Goal: Information Seeking & Learning: Learn about a topic

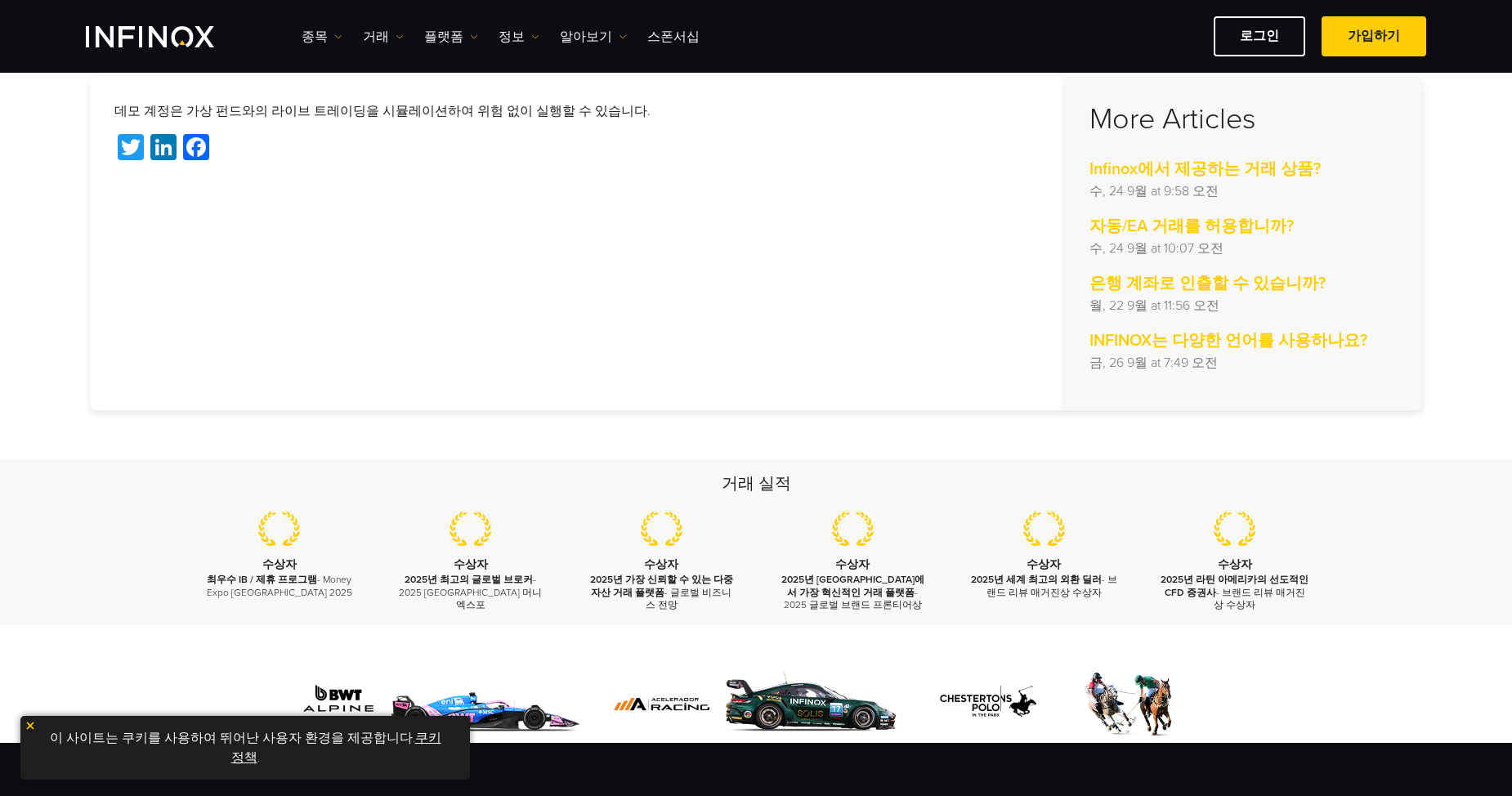
scroll to position [303, 0]
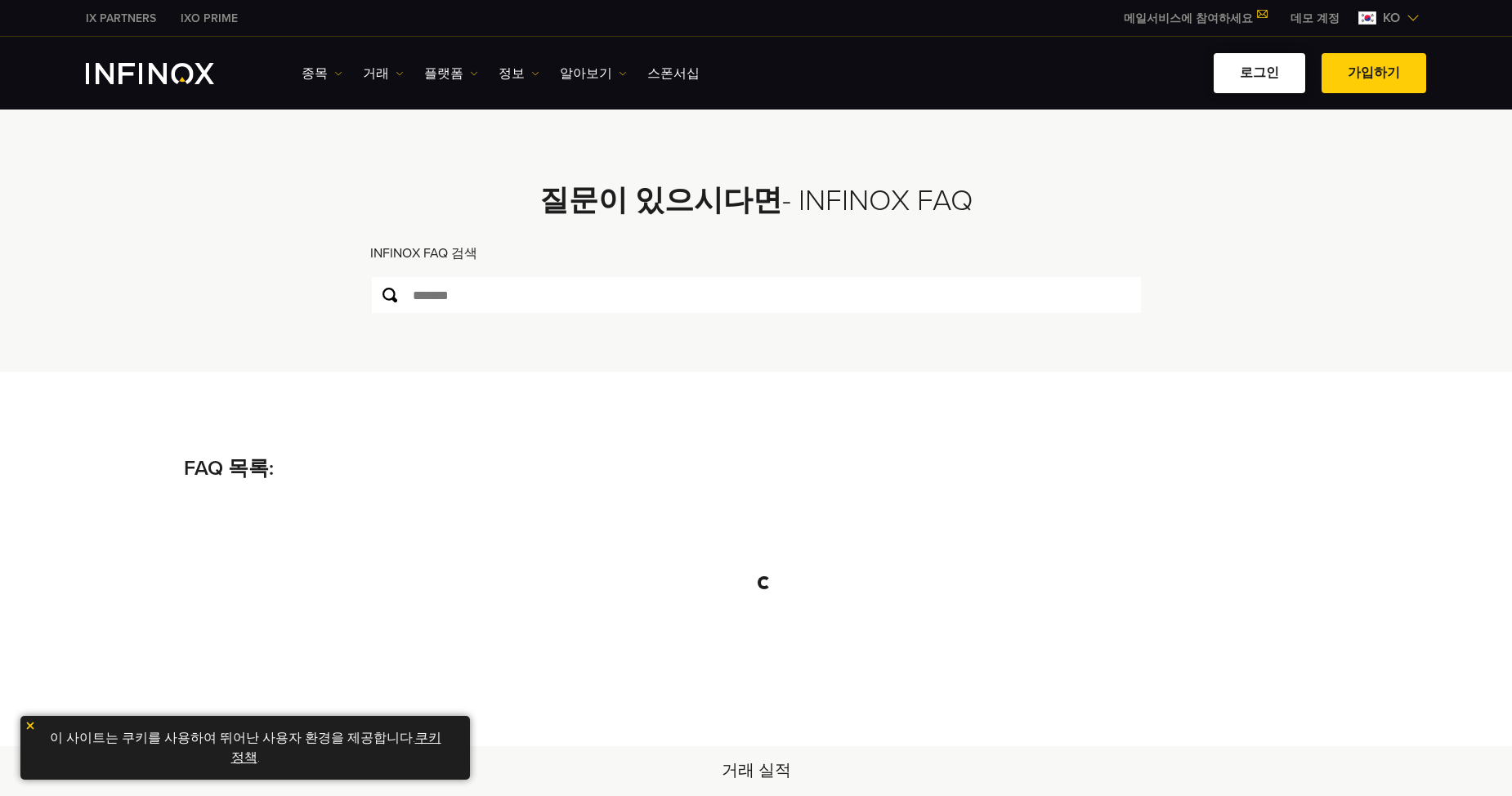
click at [1293, 71] on link "로그인" at bounding box center [1259, 73] width 92 height 40
